Goal: Check status: Check status

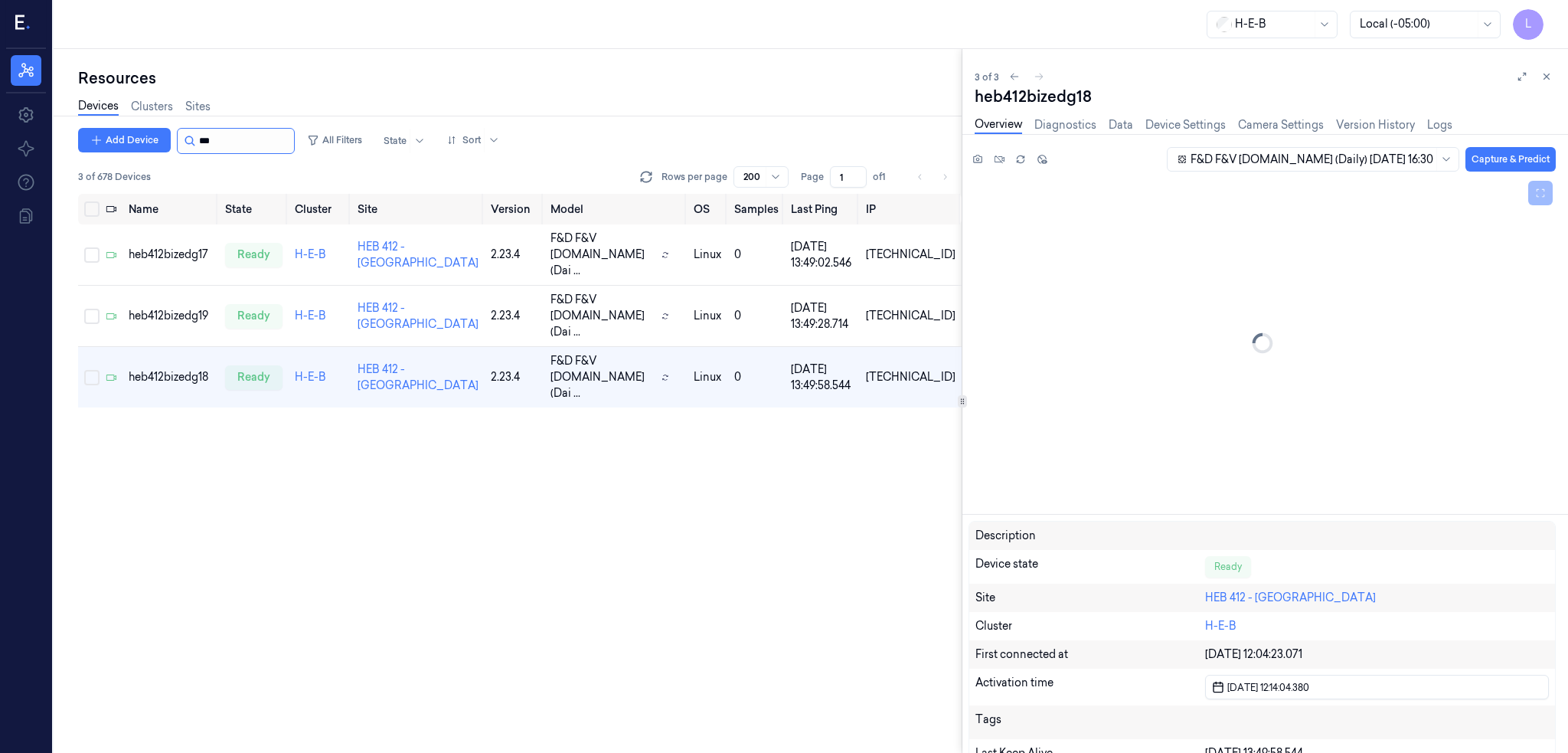
click at [210, 140] on input "string" at bounding box center [245, 141] width 92 height 25
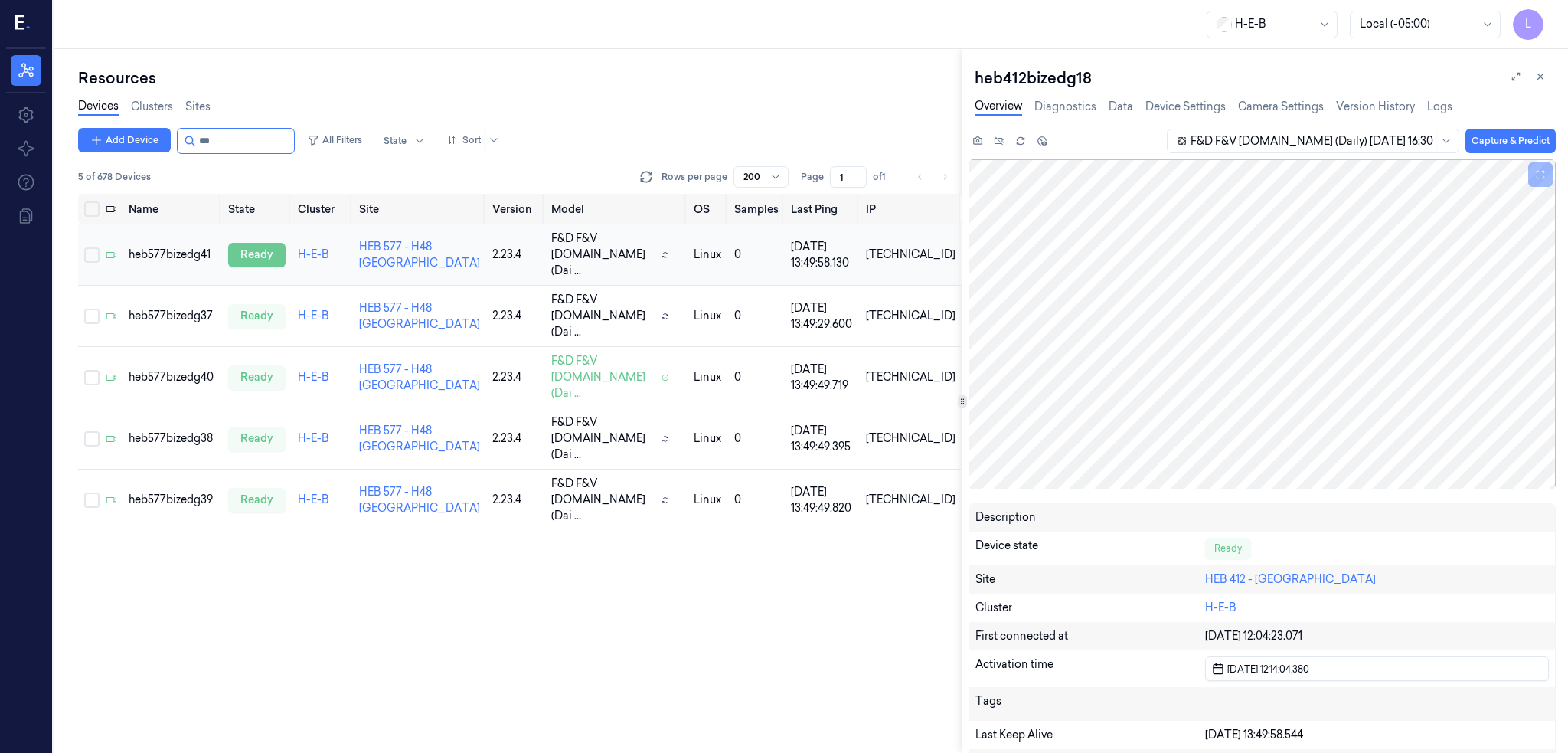
type input "***"
click at [252, 251] on div "ready" at bounding box center [257, 255] width 57 height 25
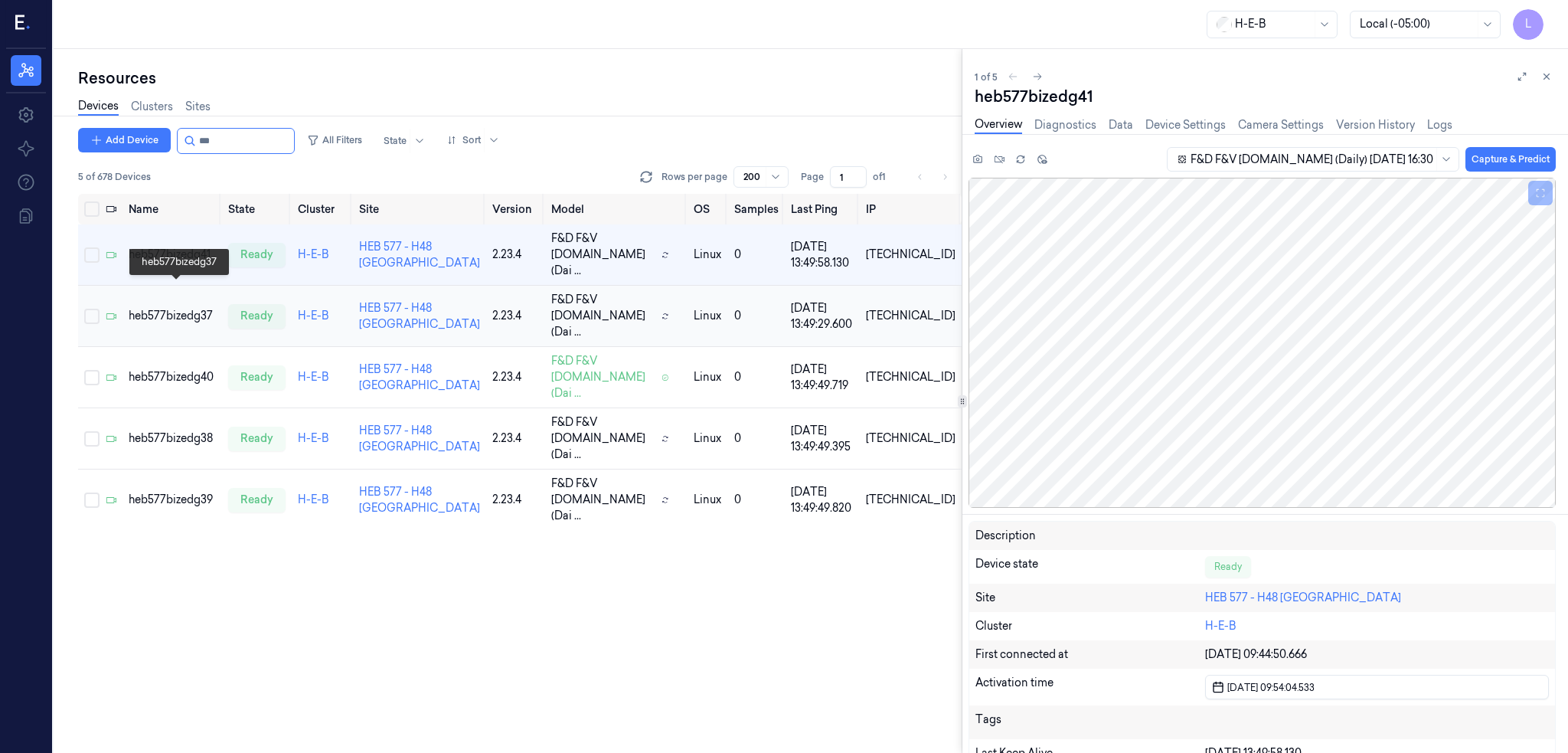
click at [193, 308] on div "heb577bizedg37" at bounding box center [171, 316] width 87 height 16
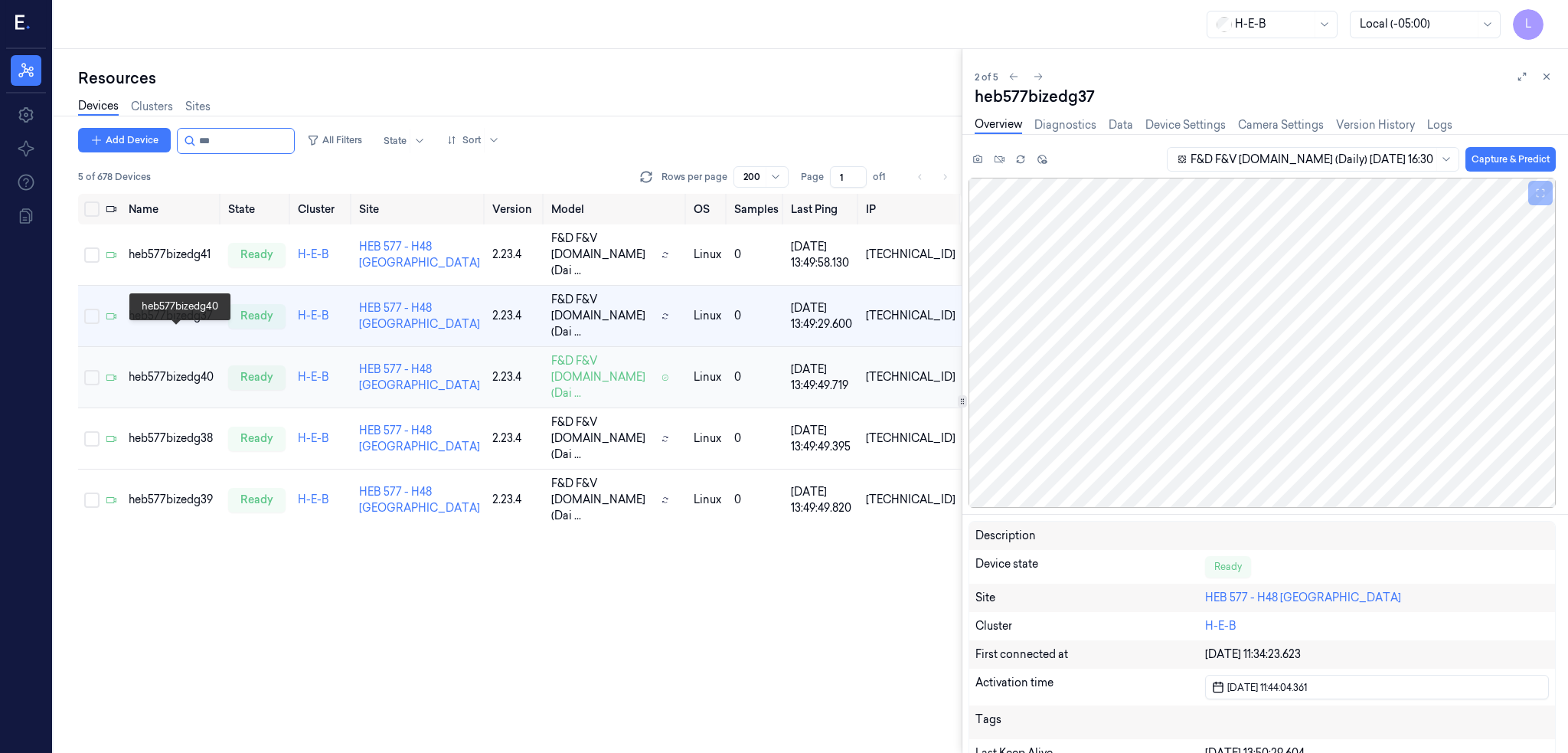
click at [194, 369] on div "heb577bizedg40" at bounding box center [171, 377] width 87 height 16
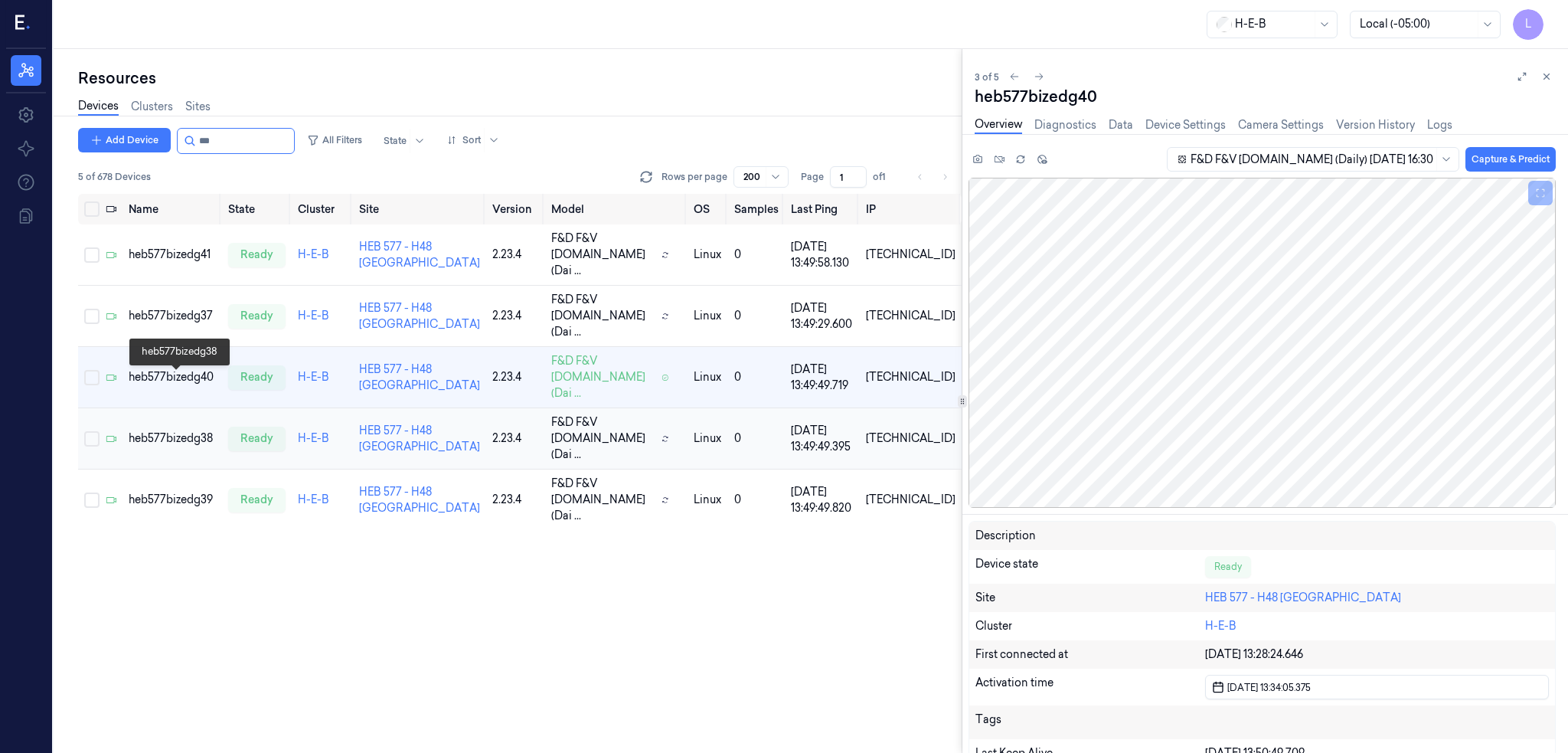
click at [190, 431] on div "heb577bizedg38" at bounding box center [171, 438] width 87 height 16
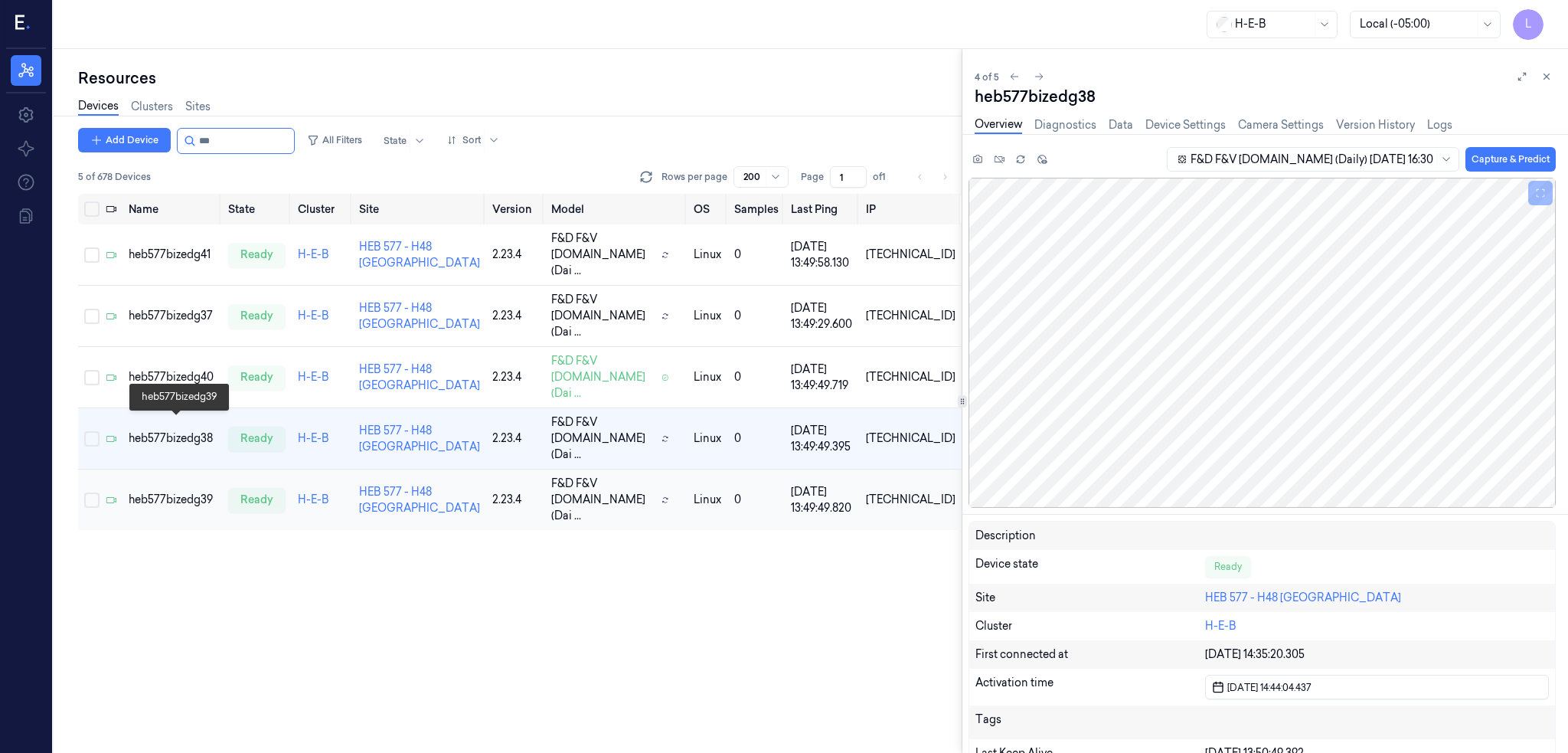
click at [179, 492] on div "heb577bizedg39" at bounding box center [171, 499] width 87 height 16
